Goal: Information Seeking & Learning: Understand process/instructions

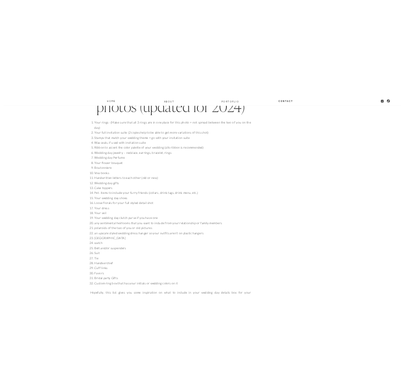
scroll to position [922, 0]
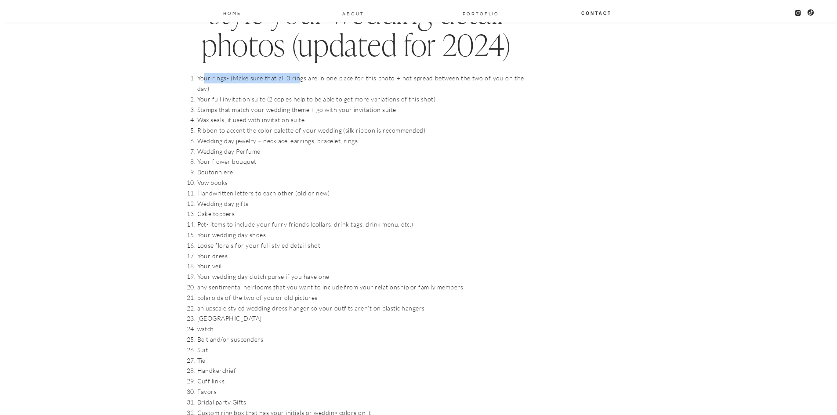
drag, startPoint x: 203, startPoint y: 79, endPoint x: 295, endPoint y: 82, distance: 91.4
click at [295, 82] on li "Your rings- (Make sure that all 3 rings are in one place for this photo + not s…" at bounding box center [360, 83] width 327 height 21
click at [257, 105] on li "Stamps that match your wedding theme + go with your invitation suite" at bounding box center [360, 110] width 327 height 11
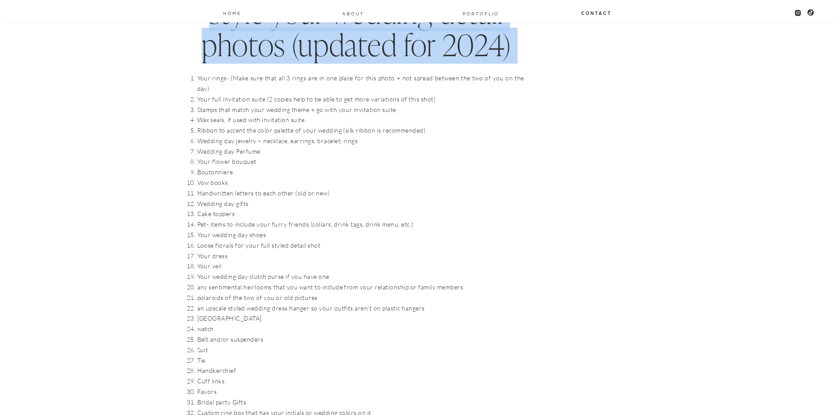
drag, startPoint x: 373, startPoint y: 75, endPoint x: 525, endPoint y: 79, distance: 152.0
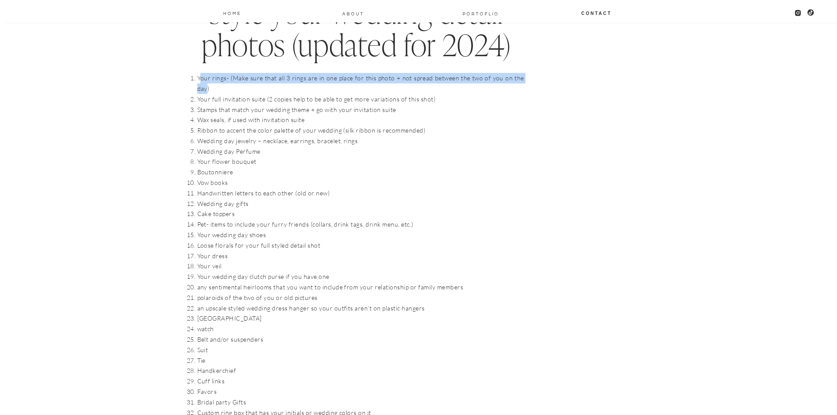
drag, startPoint x: 521, startPoint y: 79, endPoint x: 202, endPoint y: 82, distance: 319.8
click at [202, 82] on li "Your rings- (Make sure that all 3 rings are in one place for this photo + not s…" at bounding box center [360, 83] width 327 height 21
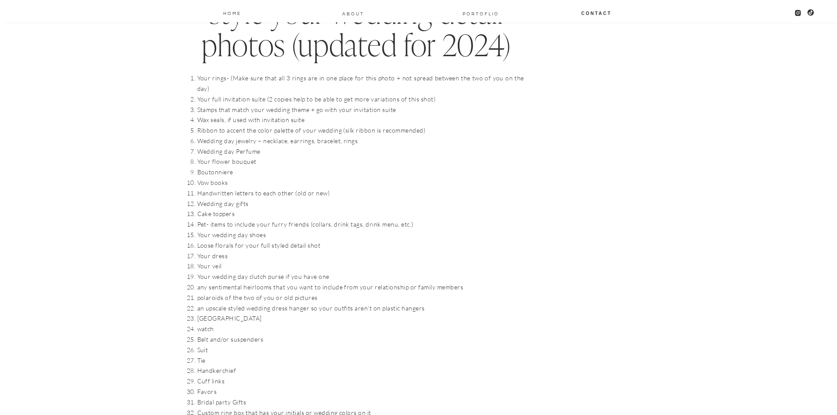
click at [223, 105] on li "Stamps that match your wedding theme + go with your invitation suite" at bounding box center [360, 110] width 327 height 11
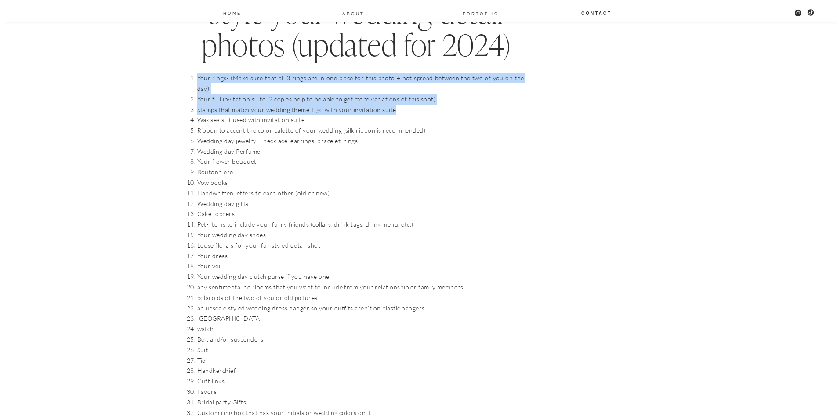
drag, startPoint x: 198, startPoint y: 79, endPoint x: 423, endPoint y: 94, distance: 225.4
click at [423, 94] on ol "Your rings- (Make sure that all 3 rings are in one place for this photo + not s…" at bounding box center [360, 245] width 327 height 345
copy ol "Your rings- (Make sure that all 3 rings are in one place for this photo + not s…"
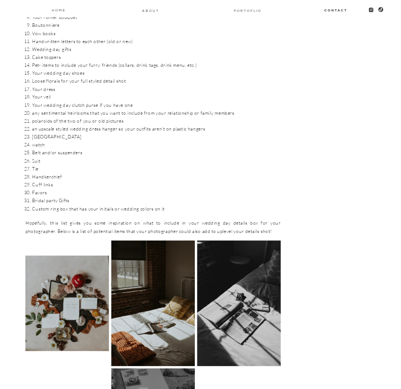
scroll to position [791, 0]
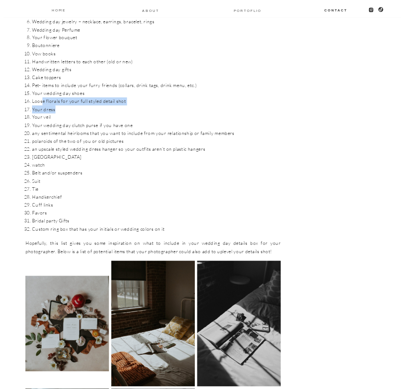
drag, startPoint x: 42, startPoint y: 90, endPoint x: 134, endPoint y: 100, distance: 93.1
click at [134, 100] on ol "Your rings- (Make sure that all 3 rings are in one place for this photo + not s…" at bounding box center [156, 101] width 249 height 263
click at [134, 105] on li "Your dress" at bounding box center [156, 109] width 249 height 8
click at [35, 145] on li "an upscale styled wedding dress hanger so your outfits aren’t on plastic hangers" at bounding box center [156, 149] width 249 height 8
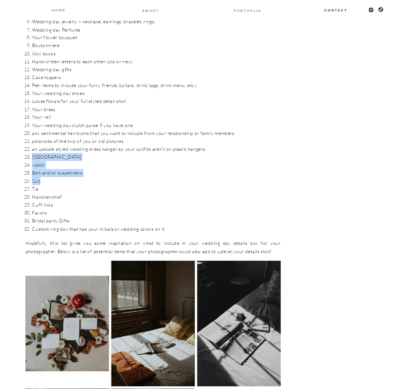
drag, startPoint x: 33, startPoint y: 149, endPoint x: 75, endPoint y: 171, distance: 47.5
click at [75, 171] on ol "Your rings- (Make sure that all 3 rings are in one place for this photo + not s…" at bounding box center [156, 101] width 249 height 263
click at [75, 177] on li "Suit" at bounding box center [156, 181] width 249 height 8
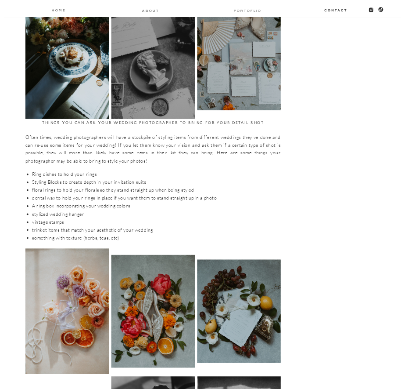
scroll to position [1230, 0]
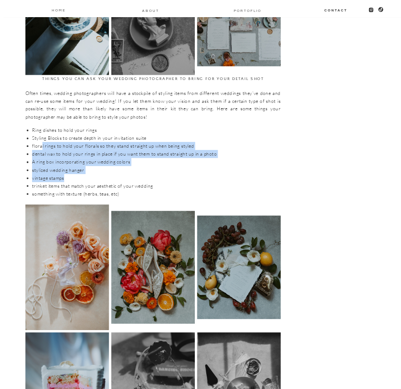
drag, startPoint x: 41, startPoint y: 137, endPoint x: 146, endPoint y: 170, distance: 109.6
click at [146, 170] on ul "Ring dishes to hold your rings Styling Blocks to create depth in your invitatio…" at bounding box center [156, 162] width 249 height 72
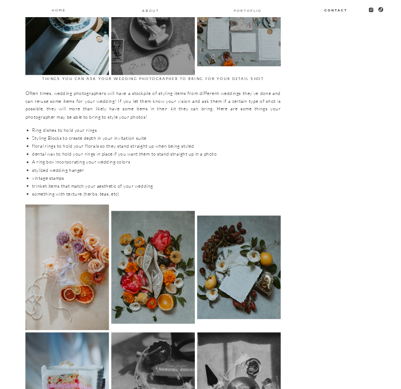
click at [135, 182] on li "trinket items that match your aesthetic of your wedding" at bounding box center [156, 186] width 249 height 8
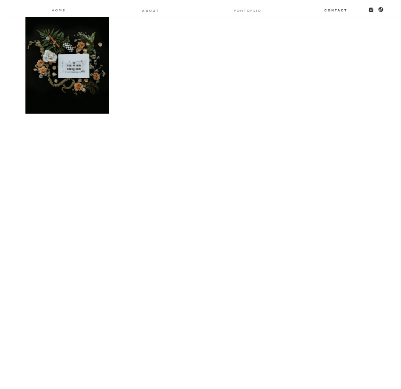
scroll to position [1801, 0]
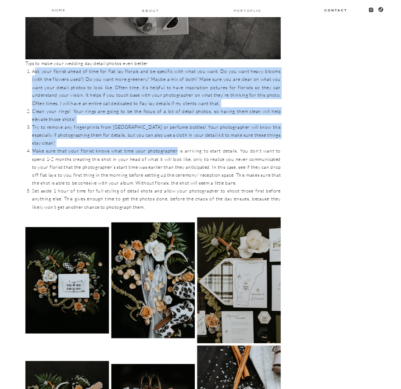
drag, startPoint x: 34, startPoint y: 62, endPoint x: 171, endPoint y: 128, distance: 151.7
click at [171, 128] on ol "Ask your florist ahead of time for flat lay florals and be specific with what y…" at bounding box center [156, 139] width 249 height 143
click at [171, 147] on li "Make sure that your florist knows what time your photographer is arriving to st…" at bounding box center [156, 167] width 249 height 40
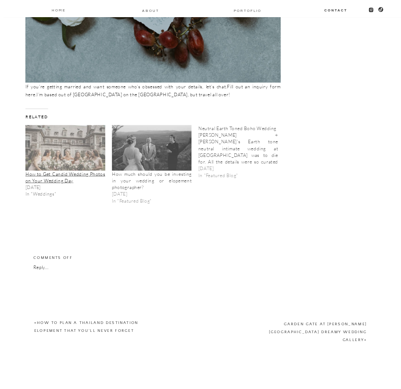
scroll to position [2855, 0]
